Goal: Check status: Check status

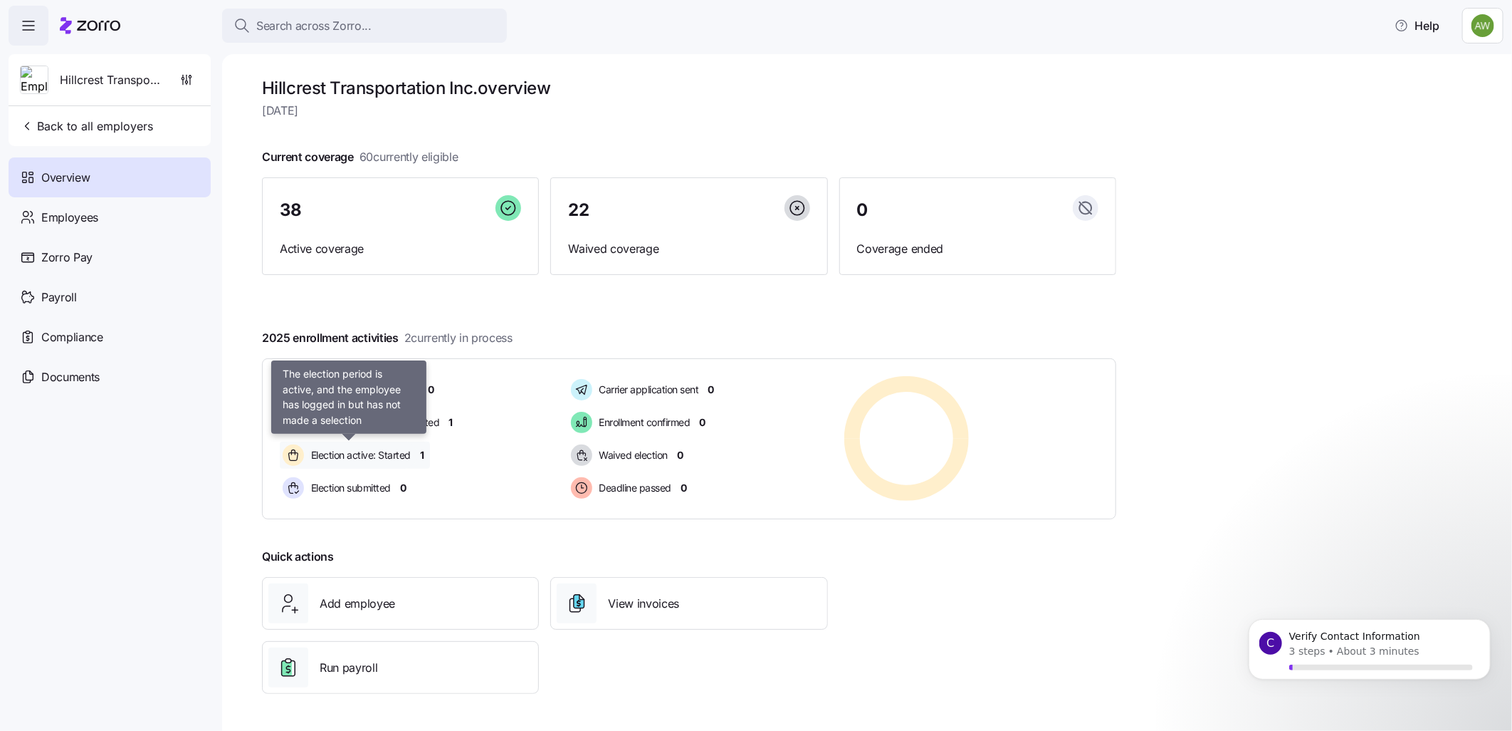
click at [349, 443] on div "Election active: Started" at bounding box center [348, 454] width 137 height 27
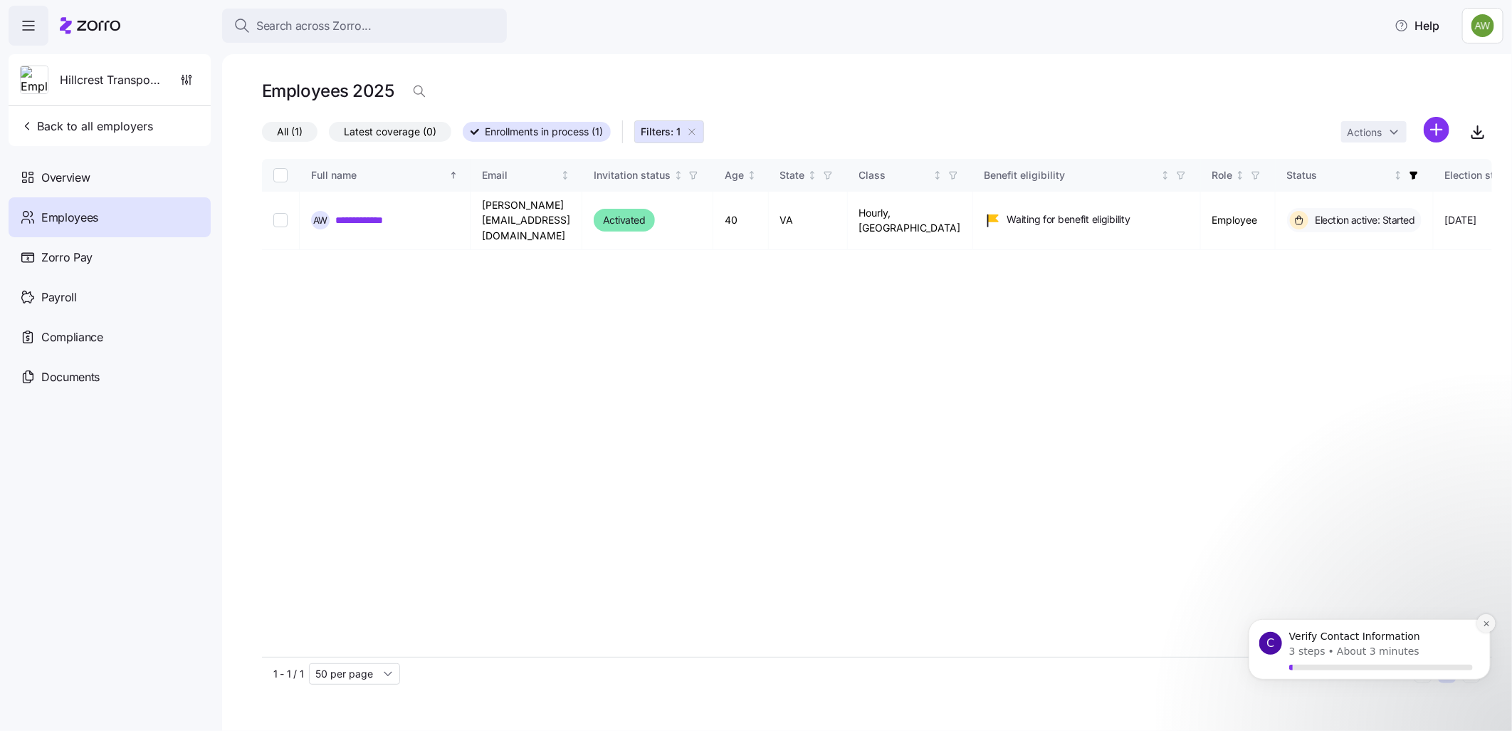
click at [1485, 619] on icon "Dismiss notification" at bounding box center [1486, 623] width 8 height 8
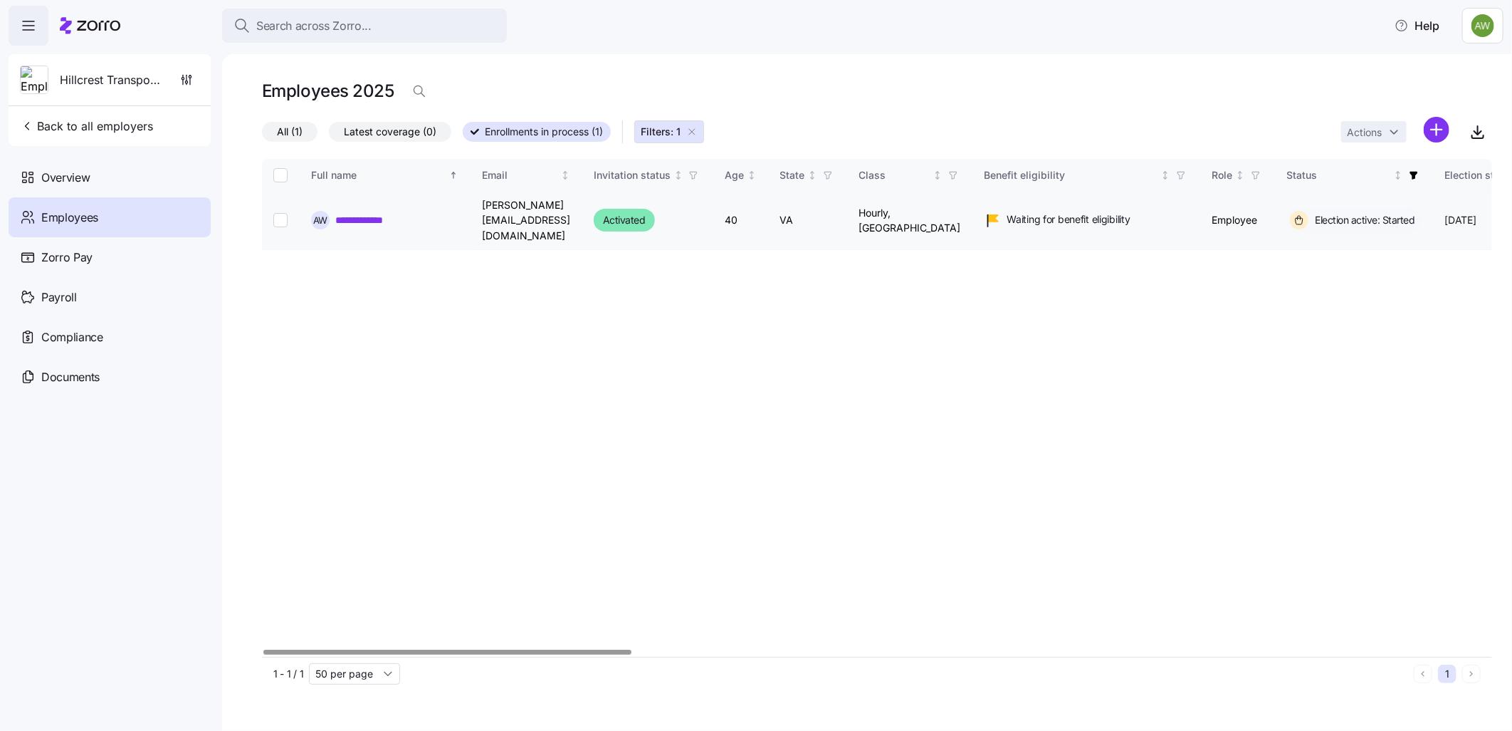
click at [350, 213] on link "**********" at bounding box center [367, 220] width 65 height 14
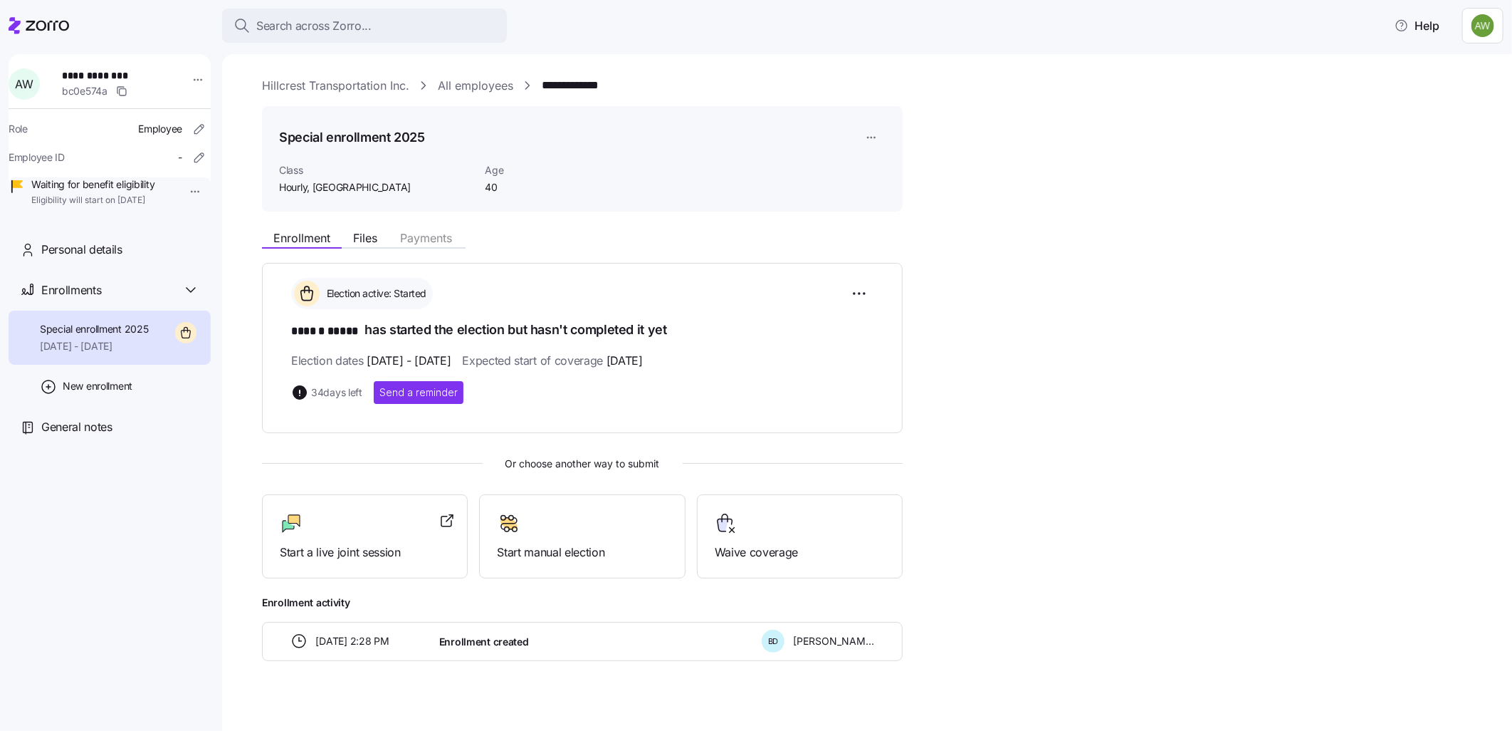
click at [477, 77] on link "All employees" at bounding box center [475, 86] width 75 height 18
